Goal: Task Accomplishment & Management: Manage account settings

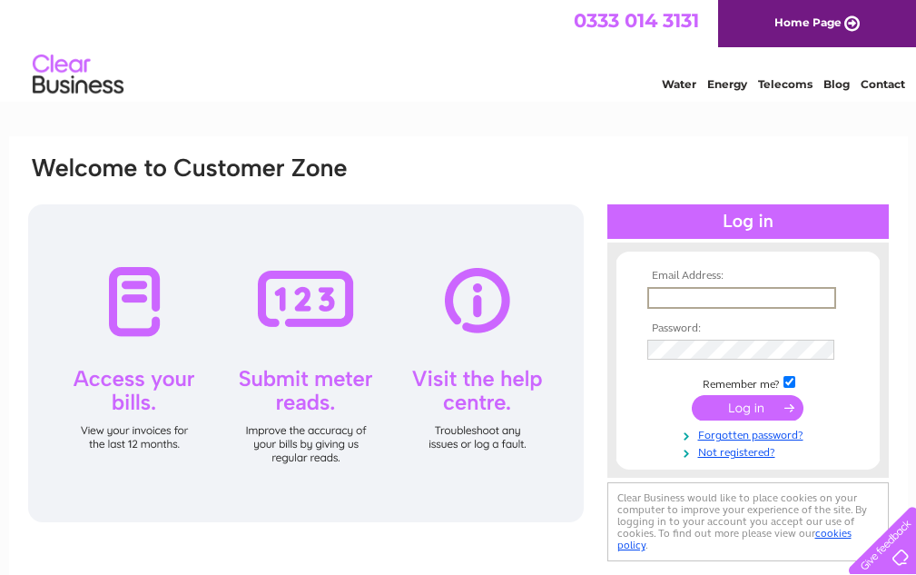
click at [743, 293] on input "text" at bounding box center [741, 298] width 189 height 22
type input "[EMAIL_ADDRESS][DOMAIN_NAME]"
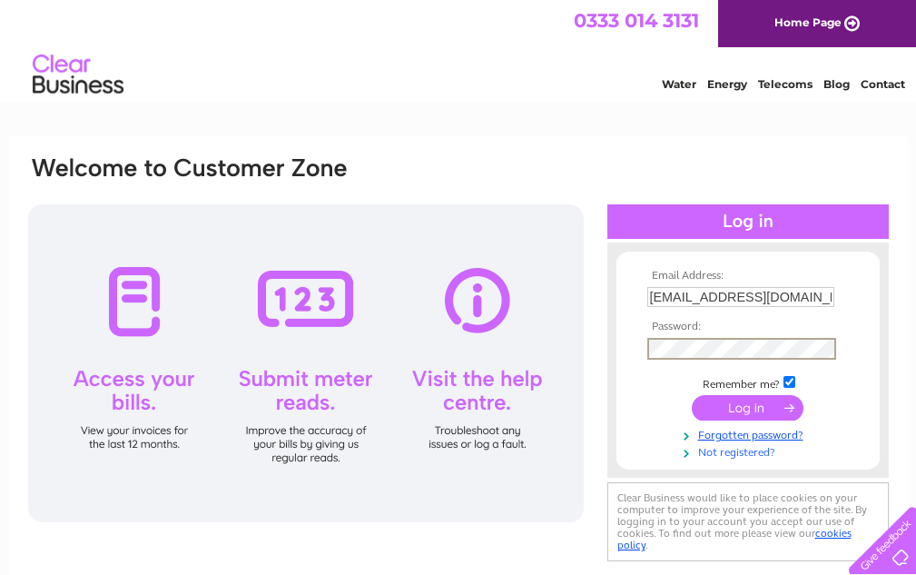
click at [835, 444] on link "Not registered?" at bounding box center [750, 450] width 206 height 17
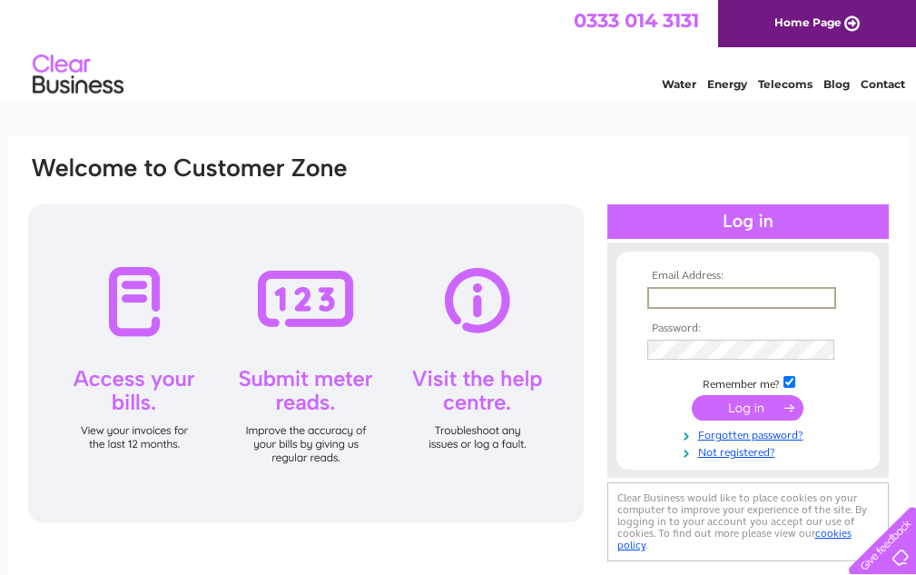
click at [720, 292] on input "text" at bounding box center [741, 298] width 189 height 22
type input "[EMAIL_ADDRESS][DOMAIN_NAME]"
click at [819, 423] on tbody "Email Address: pcxpress257@gmail.com Password: Remember me?" at bounding box center [748, 365] width 211 height 190
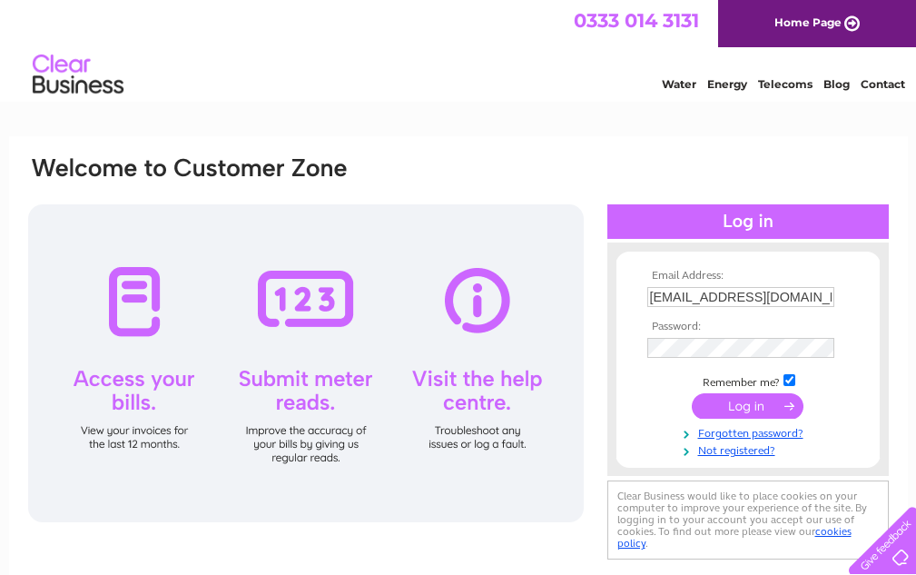
click at [750, 417] on input "submit" at bounding box center [748, 405] width 112 height 25
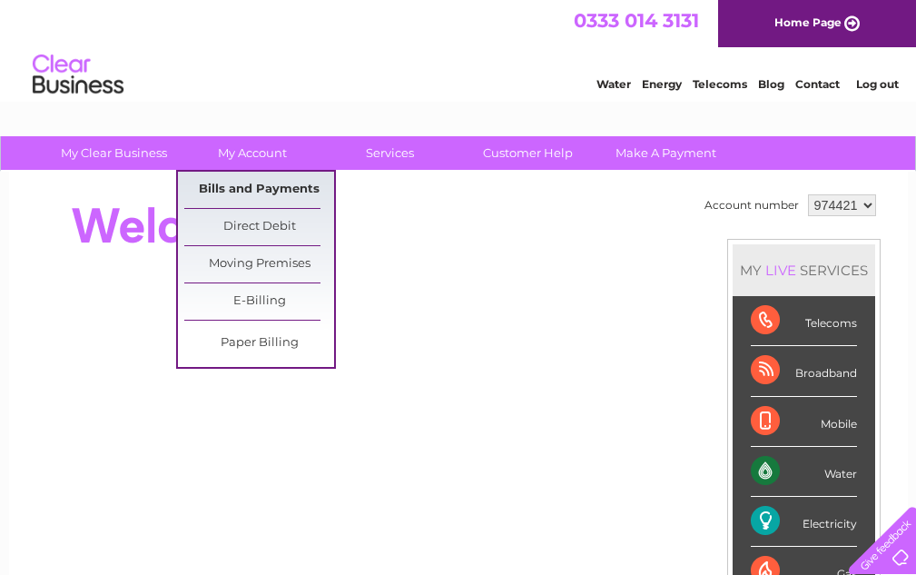
click at [251, 190] on link "Bills and Payments" at bounding box center [259, 190] width 150 height 36
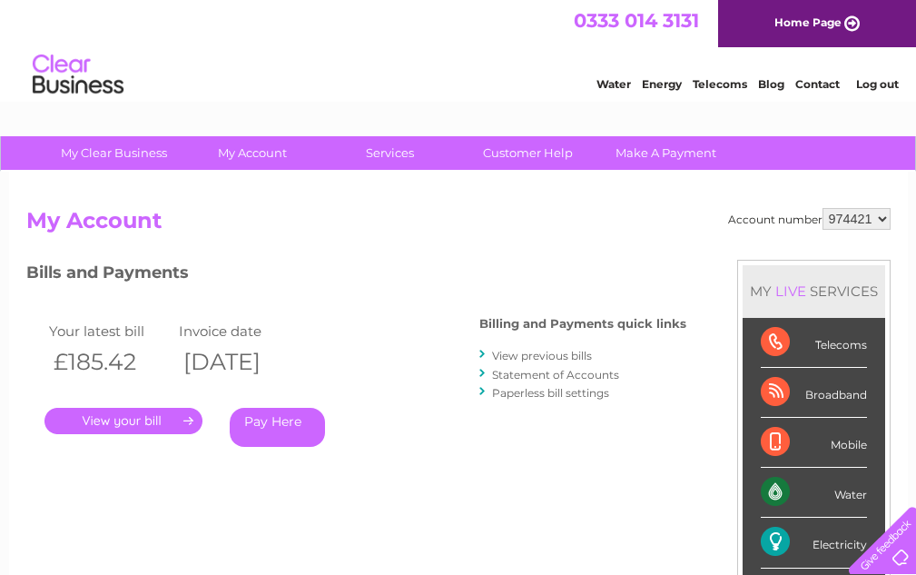
click at [129, 415] on link "." at bounding box center [123, 421] width 158 height 26
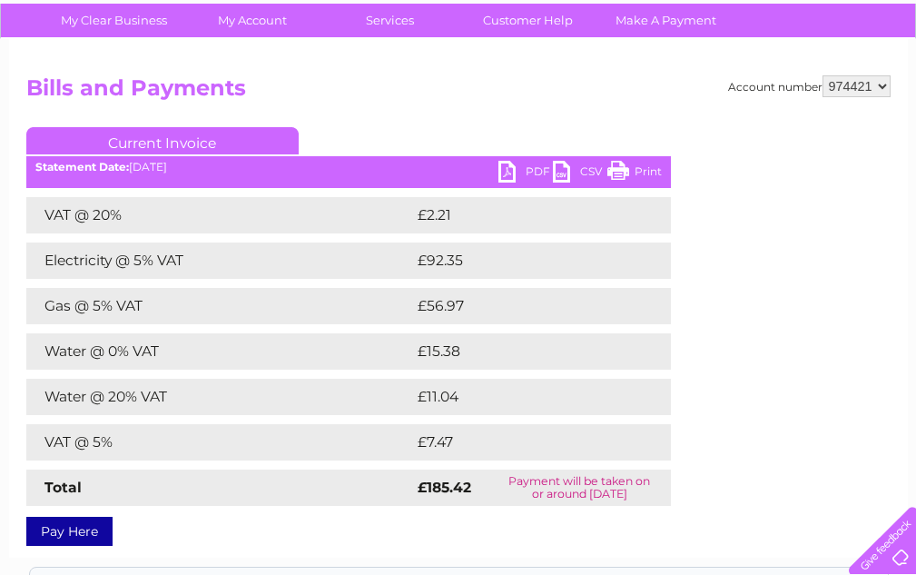
scroll to position [91, 0]
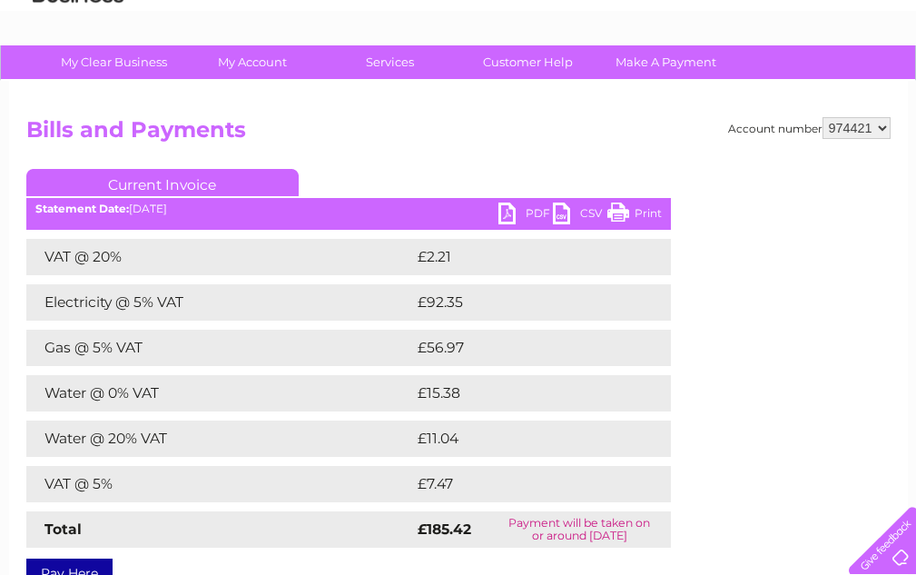
click at [536, 211] on link "PDF" at bounding box center [525, 215] width 54 height 26
click at [535, 211] on link "PDF" at bounding box center [525, 215] width 54 height 26
